Goal: Task Accomplishment & Management: Use online tool/utility

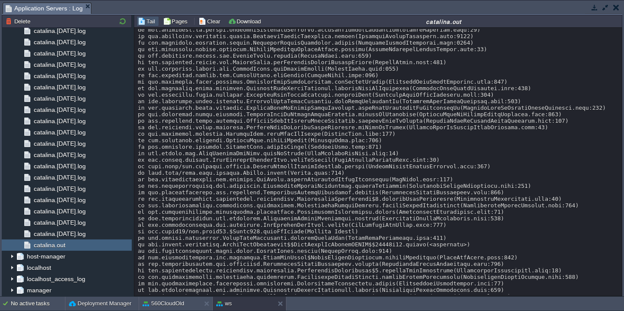
scroll to position [4243, 0]
click at [207, 24] on button "Clear" at bounding box center [211, 21] width 24 height 8
click at [0, 0] on div at bounding box center [0, 0] width 0 height 0
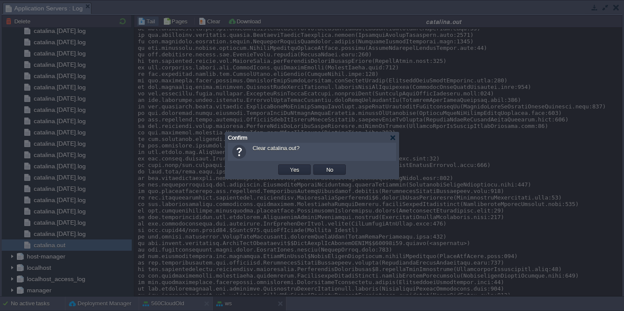
click at [287, 166] on button "Yes" at bounding box center [294, 170] width 15 height 8
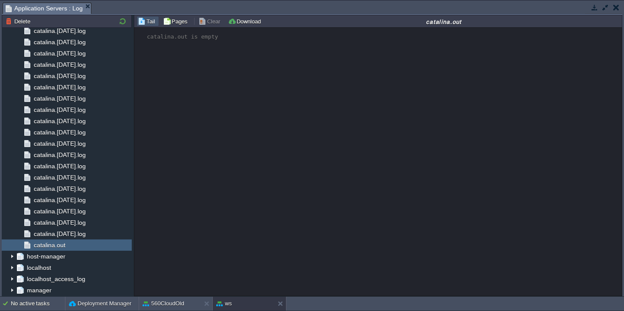
scroll to position [0, 0]
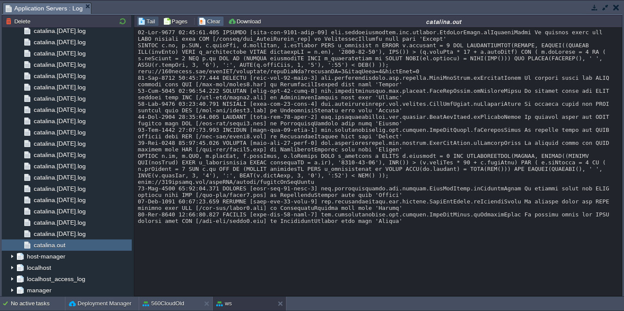
click at [205, 22] on button "Clear" at bounding box center [211, 21] width 24 height 8
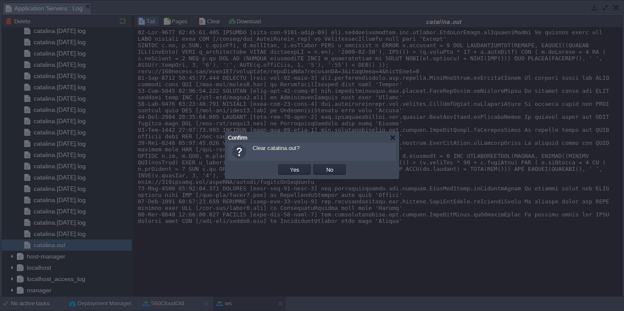
click at [287, 166] on button "Yes" at bounding box center [294, 170] width 15 height 8
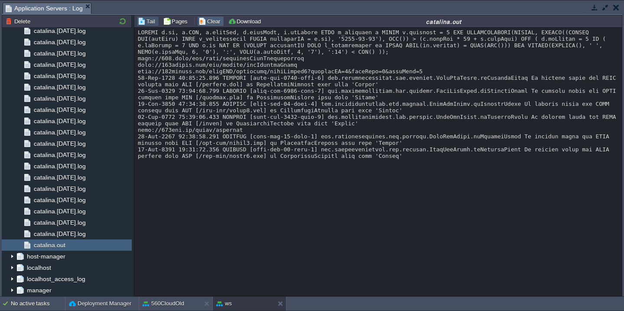
click at [205, 19] on button "Clear" at bounding box center [211, 21] width 24 height 8
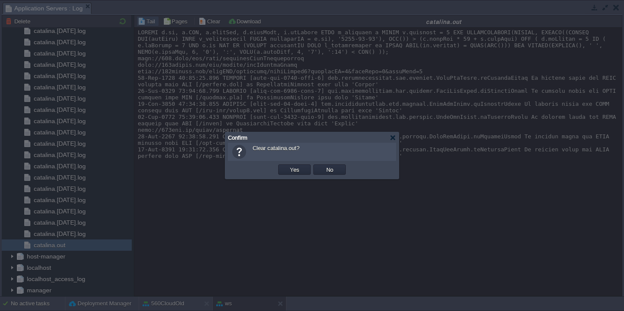
click at [287, 166] on button "Yes" at bounding box center [294, 170] width 15 height 8
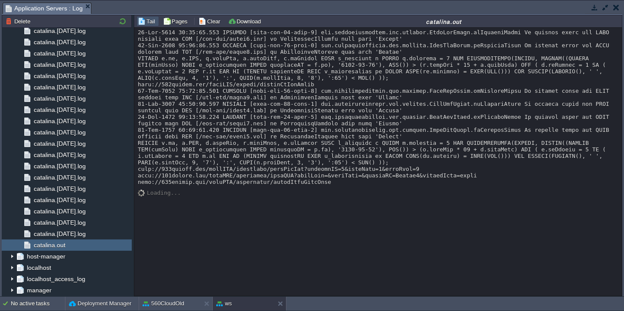
click at [417, 212] on div "Loading..." at bounding box center [378, 162] width 488 height 268
click at [207, 21] on button "Clear" at bounding box center [211, 21] width 24 height 8
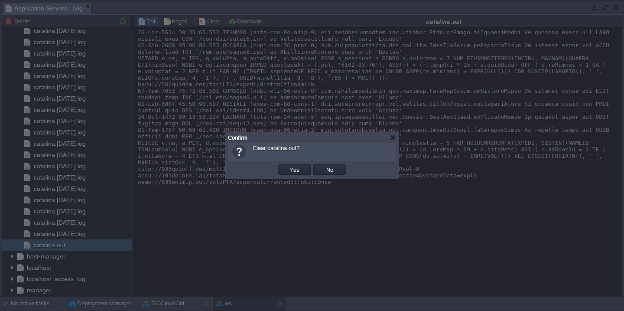
click at [287, 166] on button "Yes" at bounding box center [294, 170] width 15 height 8
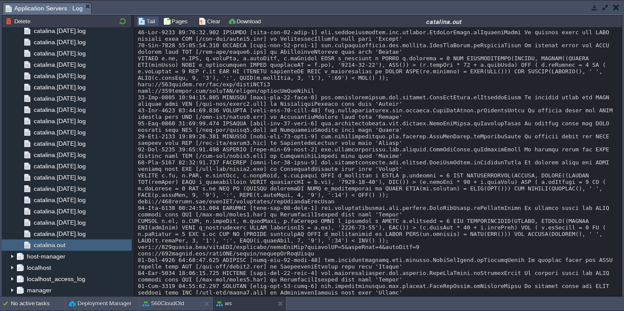
scroll to position [123, 0]
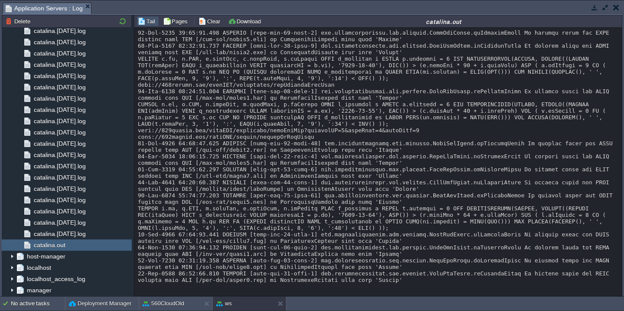
click at [325, 115] on div at bounding box center [378, 97] width 481 height 371
click at [213, 22] on button "Clear" at bounding box center [211, 21] width 24 height 8
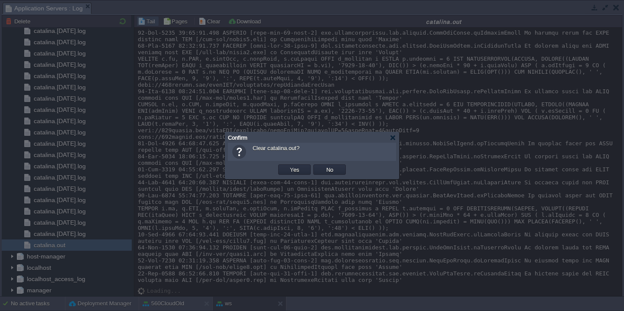
click at [287, 166] on button "Yes" at bounding box center [294, 170] width 15 height 8
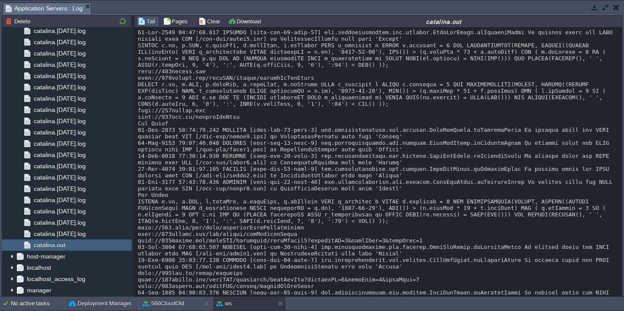
scroll to position [84, 0]
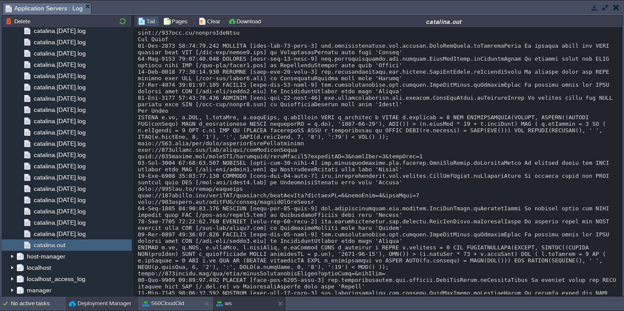
click at [83, 303] on button "Deployment Manager" at bounding box center [100, 303] width 62 height 9
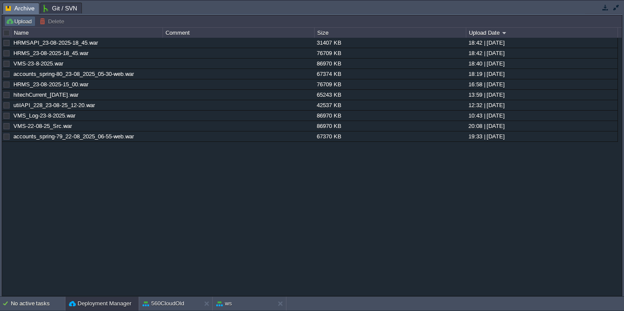
click at [22, 23] on button "Upload" at bounding box center [20, 21] width 29 height 8
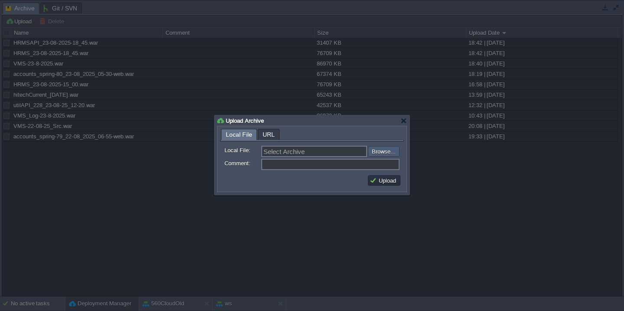
click at [382, 152] on input "file" at bounding box center [345, 151] width 110 height 10
type input "C:\fakepath\HRMS_23-08-2025-21_00.war"
type input "HRMS_23-08-2025-21_00.war"
click at [385, 181] on button "Upload" at bounding box center [384, 180] width 29 height 8
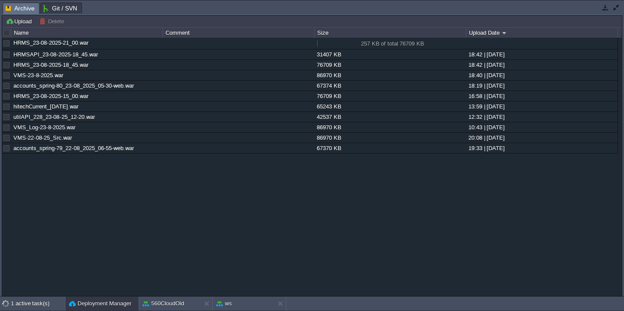
click at [616, 5] on button "button" at bounding box center [616, 7] width 8 height 8
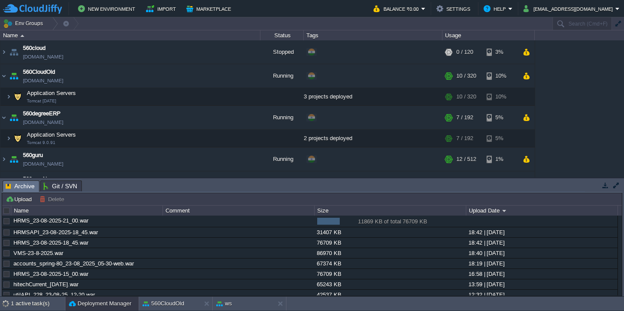
click at [5, 209] on div at bounding box center [7, 211] width 8 height 8
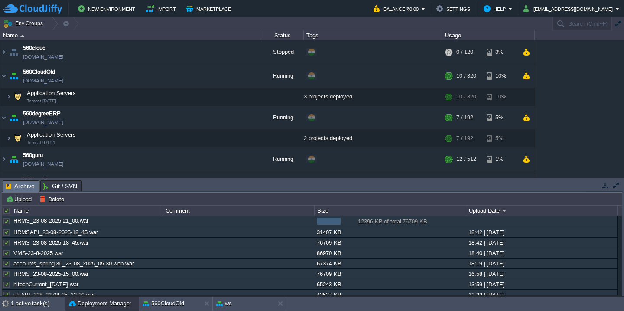
click at [6, 223] on div at bounding box center [7, 221] width 8 height 8
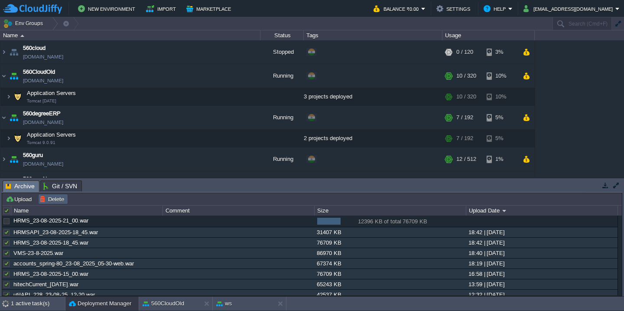
click at [58, 199] on button "Delete" at bounding box center [52, 199] width 27 height 8
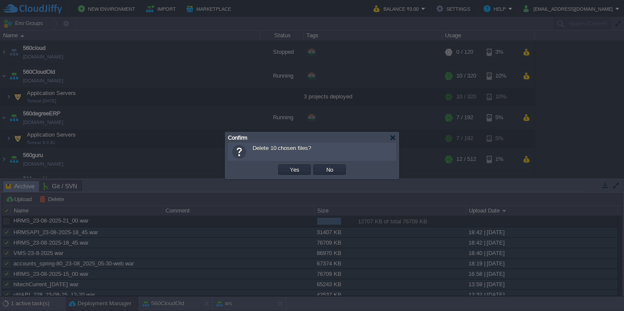
click at [287, 166] on button "Yes" at bounding box center [294, 170] width 15 height 8
